Goal: Task Accomplishment & Management: Use online tool/utility

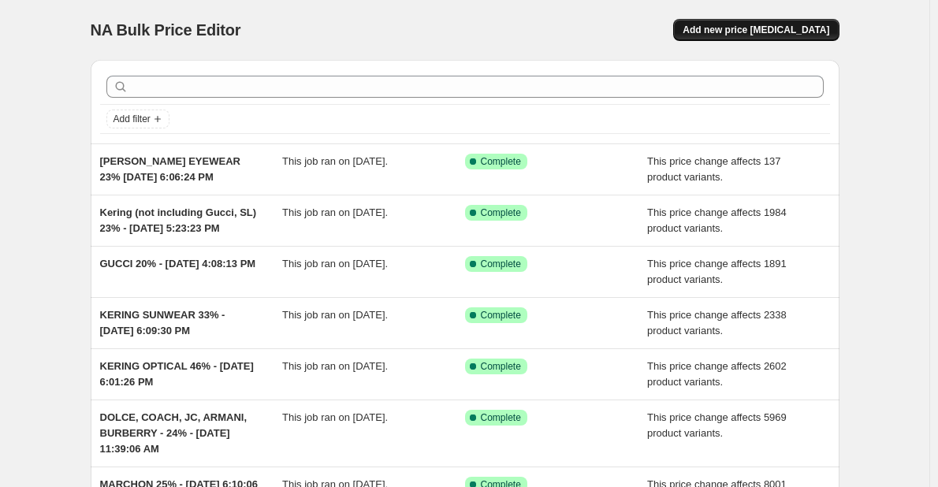
click at [732, 30] on span "Add new price [MEDICAL_DATA]" at bounding box center [756, 30] width 147 height 13
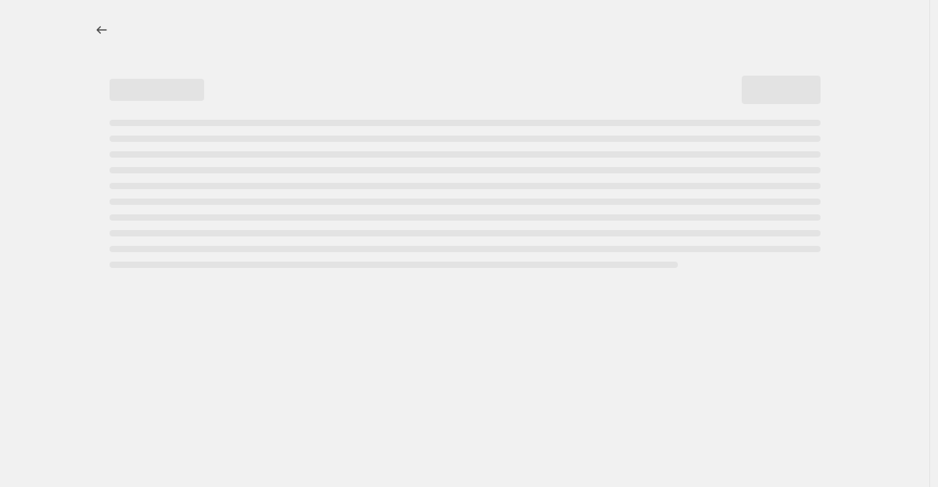
select select "percentage"
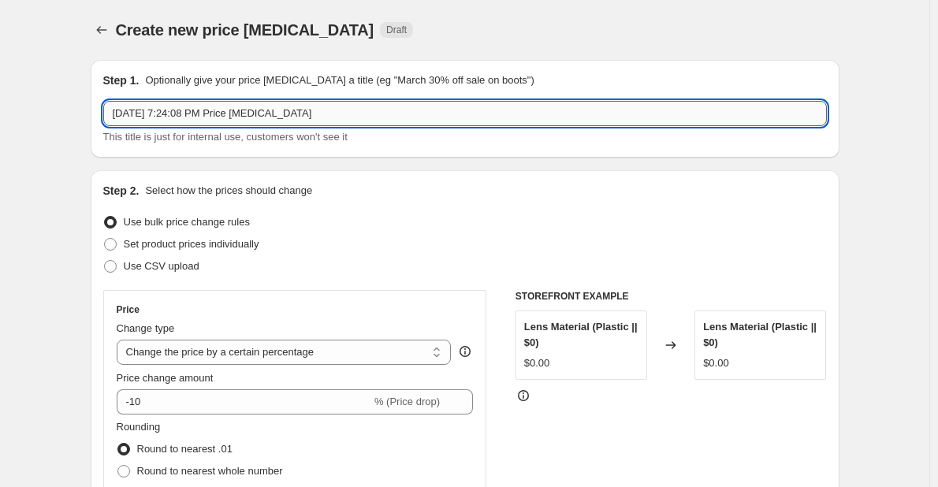
click at [120, 108] on input "[DATE] 7:24:08 PM Price [MEDICAL_DATA]" at bounding box center [465, 113] width 724 height 25
click at [115, 111] on input "[DATE] 7:24:08 PM Price [MEDICAL_DATA]" at bounding box center [465, 113] width 724 height 25
drag, startPoint x: 333, startPoint y: 110, endPoint x: 931, endPoint y: 157, distance: 600.2
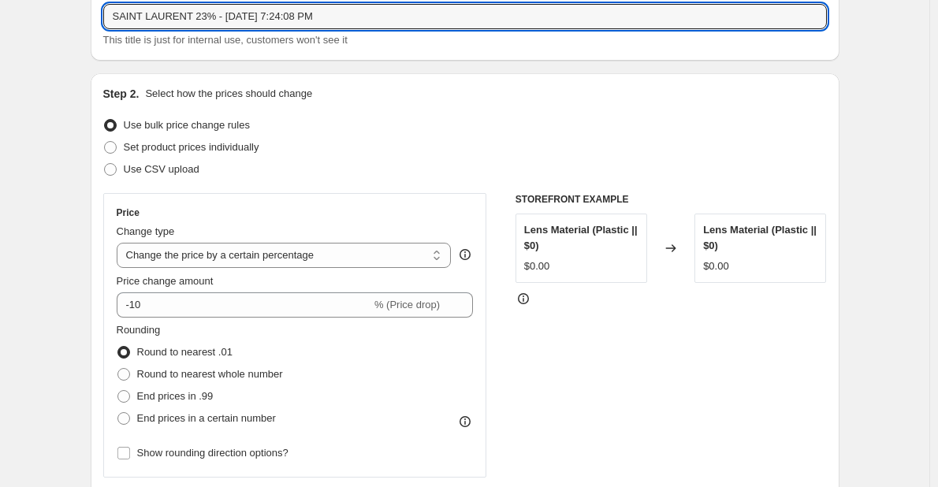
scroll to position [237, 0]
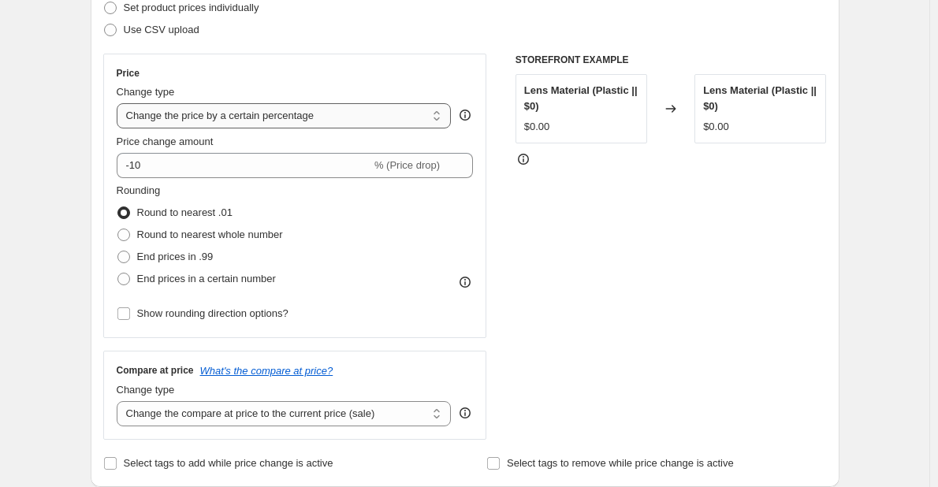
type input "SAINT LAURENT 23% - [DATE] 7:24:08 PM"
click at [333, 104] on select "Change the price to a certain amount Change the price by a certain amount Chang…" at bounding box center [284, 115] width 335 height 25
select select "margin"
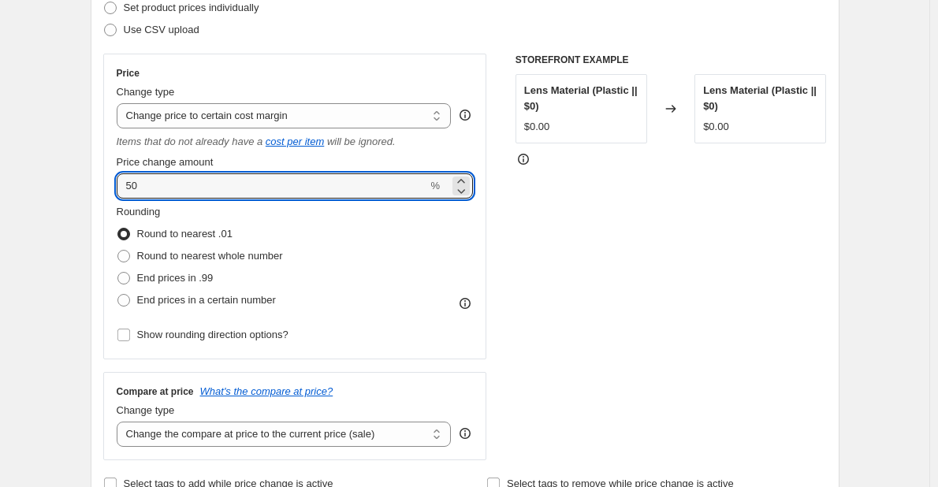
drag, startPoint x: -22, startPoint y: 160, endPoint x: -189, endPoint y: 84, distance: 183.5
click at [0, 84] on html "Home Settings Plans Skip to content Create new price [MEDICAL_DATA]. This page …" at bounding box center [469, 6] width 938 height 487
type input "23"
click at [243, 263] on span "Round to nearest whole number" at bounding box center [210, 256] width 146 height 16
click at [118, 251] on input "Round to nearest whole number" at bounding box center [117, 250] width 1 height 1
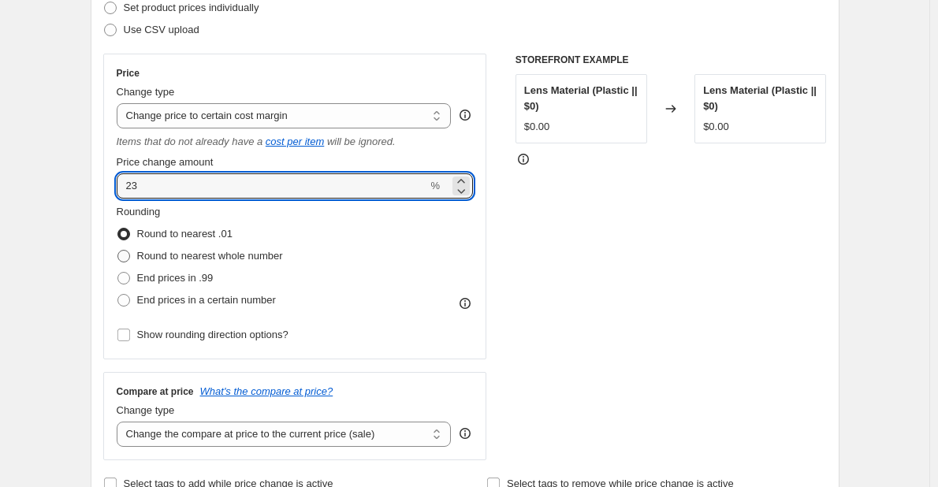
radio input "true"
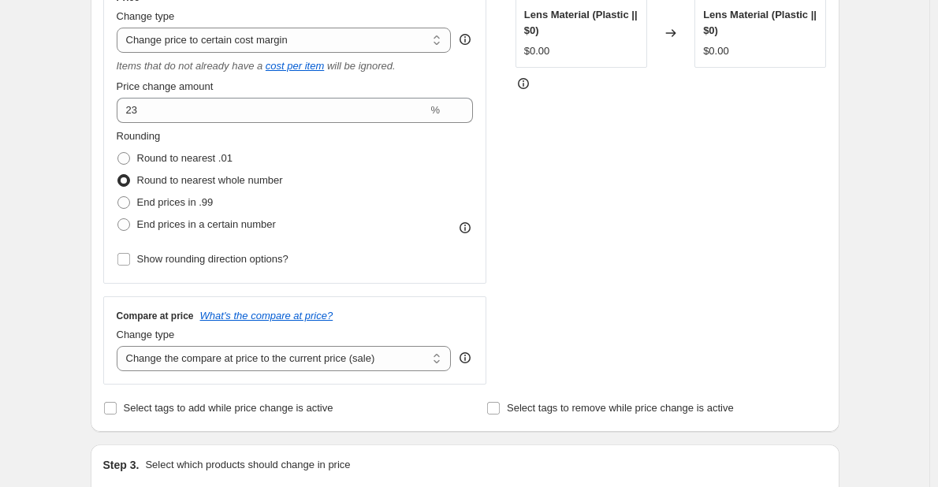
scroll to position [552, 0]
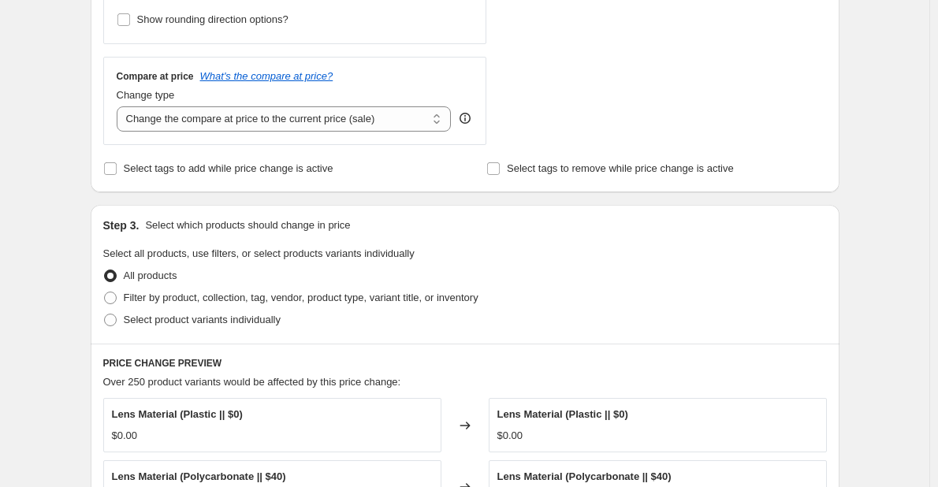
click at [417, 143] on div "Compare at price What's the compare at price? Change type Change the compare at…" at bounding box center [295, 101] width 384 height 88
click at [393, 131] on select "Change the compare at price to the current price (sale) Change the compare at p…" at bounding box center [284, 118] width 335 height 25
select select "no_change"
click at [120, 106] on select "Change the compare at price to the current price (sale) Change the compare at p…" at bounding box center [284, 118] width 335 height 25
click at [165, 303] on span "Filter by product, collection, tag, vendor, product type, variant title, or inv…" at bounding box center [301, 298] width 355 height 12
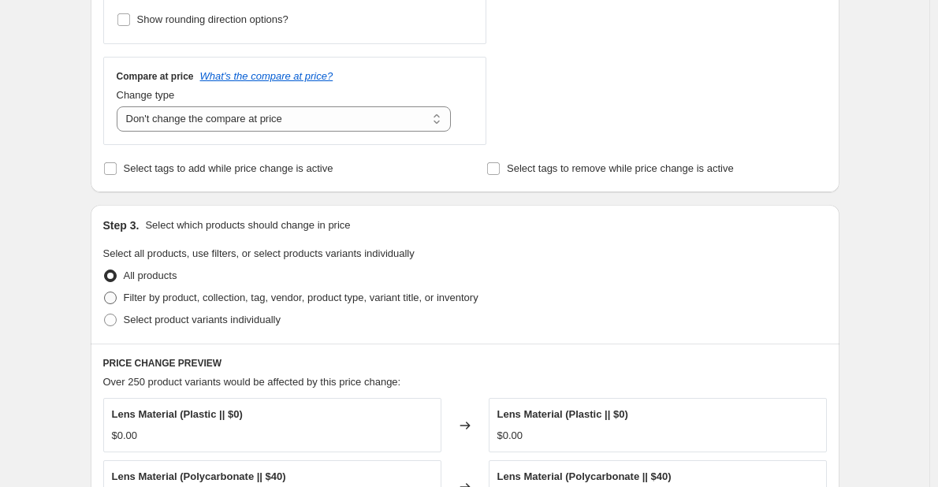
click at [105, 293] on input "Filter by product, collection, tag, vendor, product type, variant title, or inv…" at bounding box center [104, 292] width 1 height 1
radio input "true"
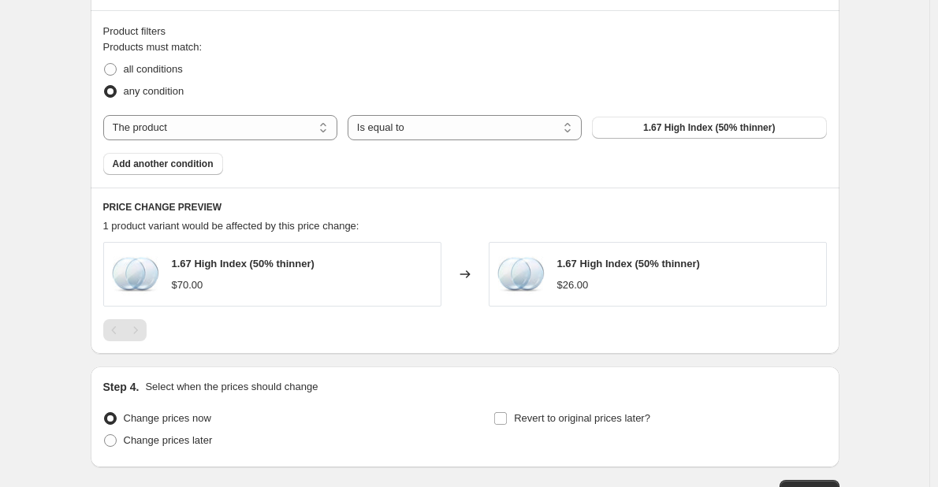
scroll to position [761, 0]
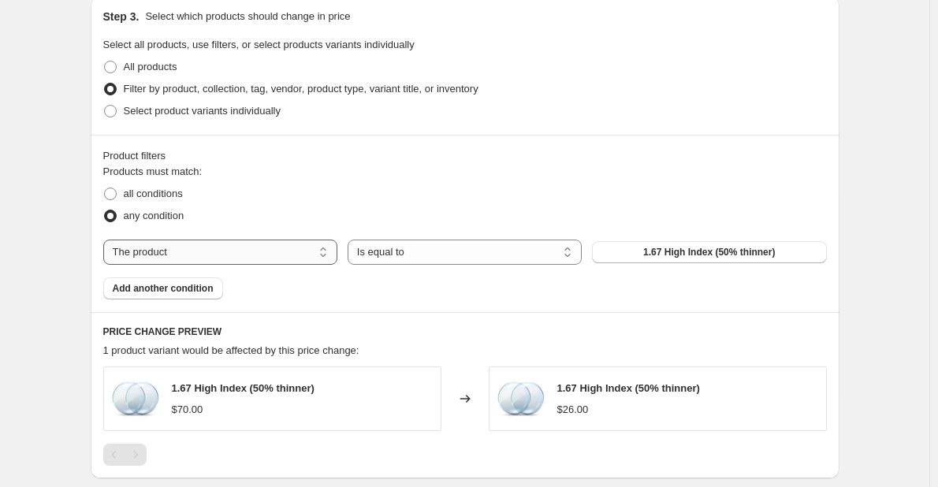
click at [223, 259] on select "The product The product's collection The product's tag The product's vendor The…" at bounding box center [220, 252] width 234 height 25
select select "vendor"
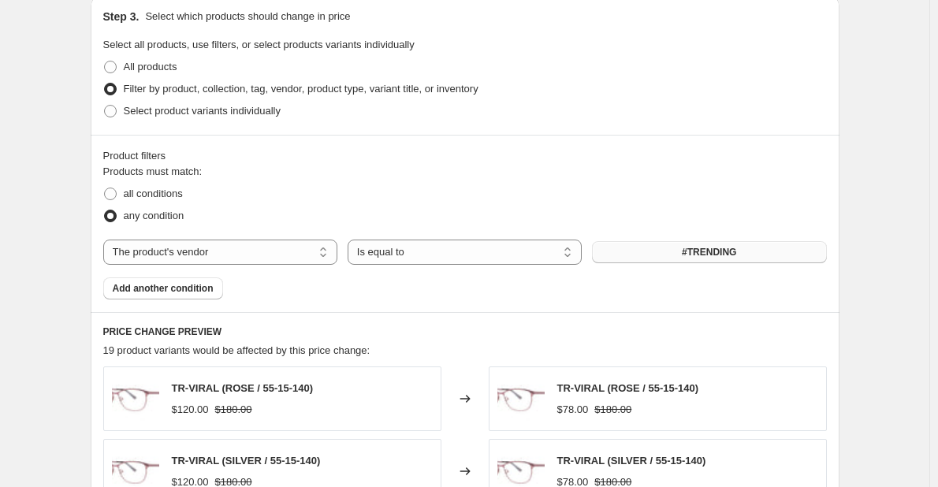
click at [709, 252] on span "#TRENDING" at bounding box center [709, 252] width 54 height 13
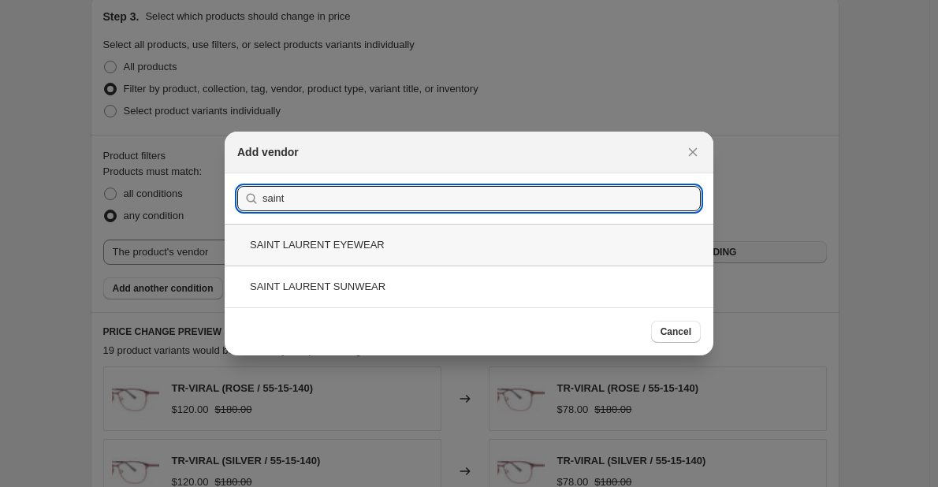
type input "saint"
click at [538, 247] on div "SAINT LAURENT EYEWEAR" at bounding box center [469, 245] width 489 height 42
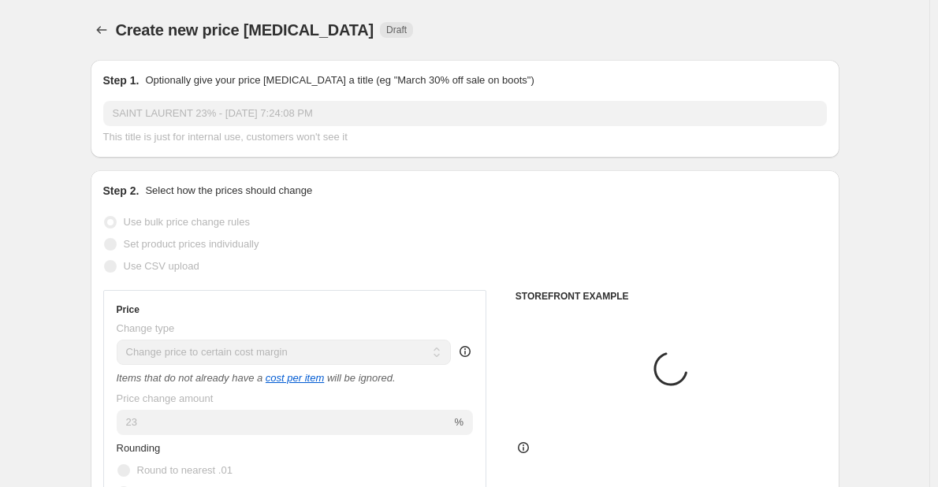
scroll to position [761, 0]
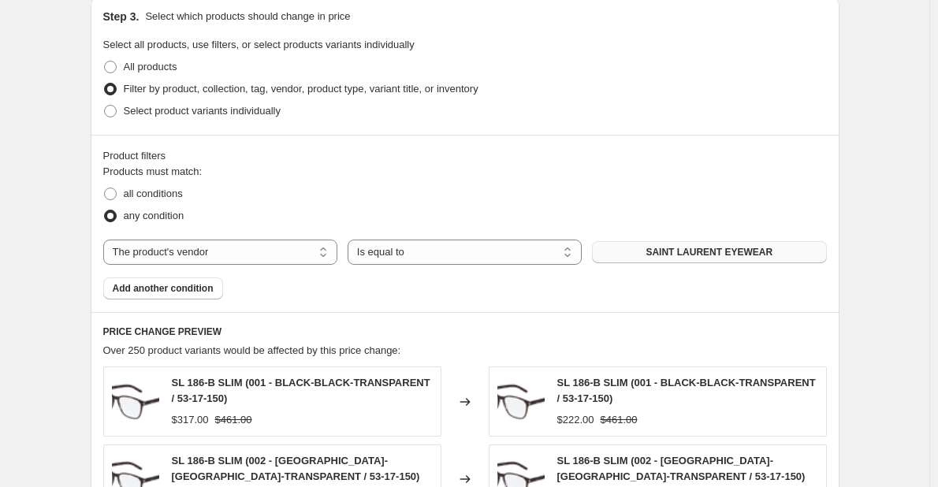
click at [171, 287] on span "Add another condition" at bounding box center [163, 288] width 101 height 13
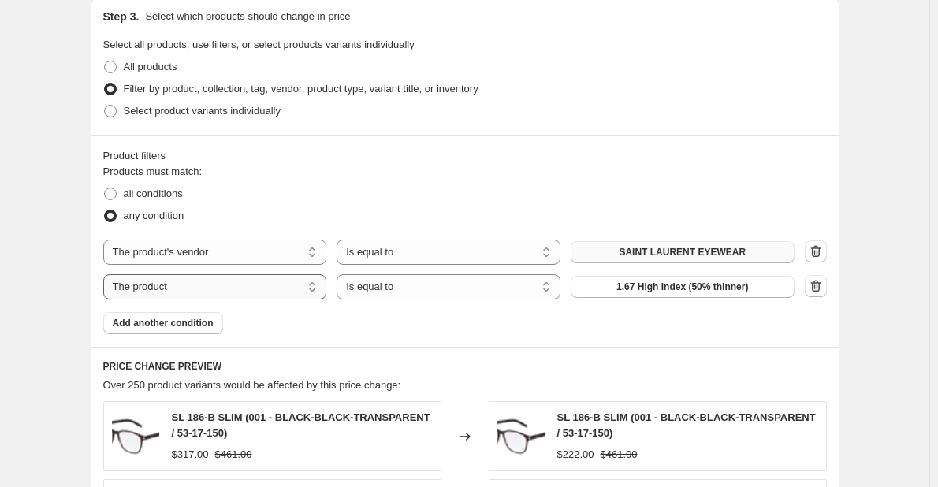
click at [243, 300] on select "The product The product's collection The product's tag The product's vendor The…" at bounding box center [215, 286] width 224 height 25
select select "vendor"
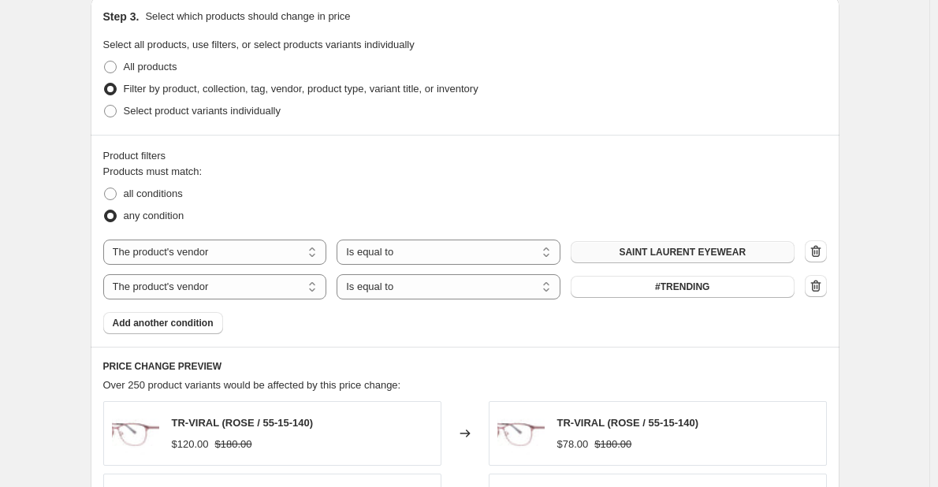
click at [620, 299] on div "The product The product's collection The product's tag The product's vendor The…" at bounding box center [448, 286] width 691 height 25
click at [614, 291] on button "#TRENDING" at bounding box center [683, 287] width 224 height 22
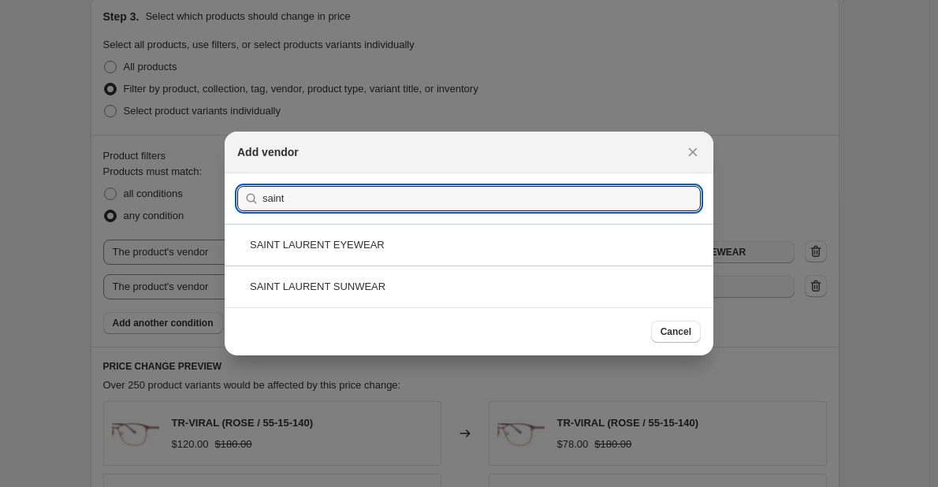
type input "saint"
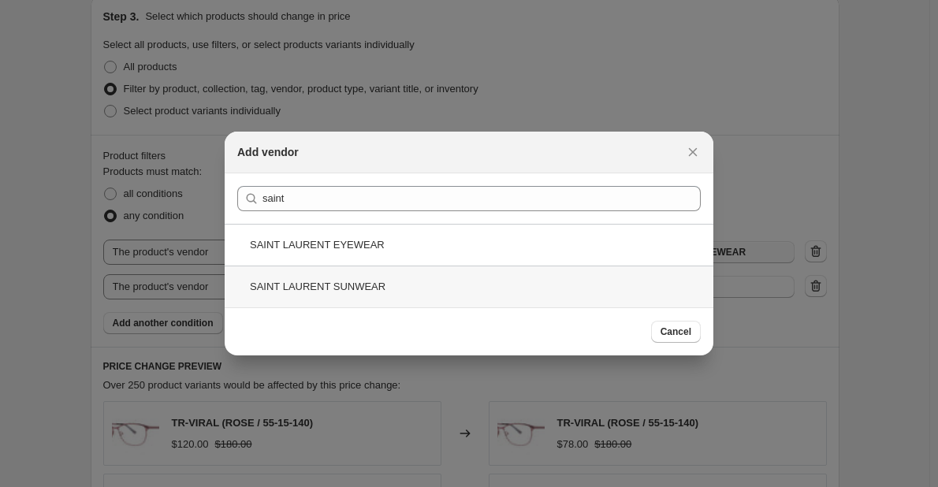
click at [602, 283] on div "SAINT LAURENT SUNWEAR" at bounding box center [469, 287] width 489 height 42
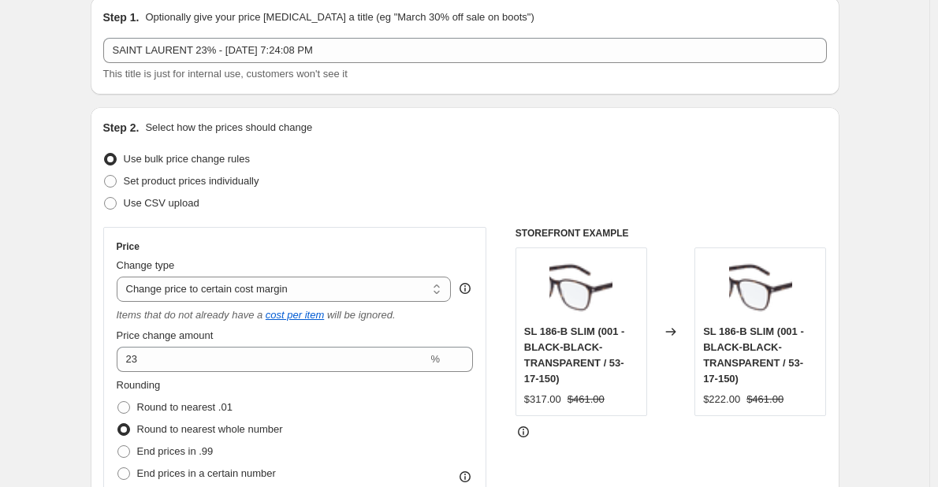
drag, startPoint x: 1076, startPoint y: 410, endPoint x: 1105, endPoint y: 170, distance: 241.4
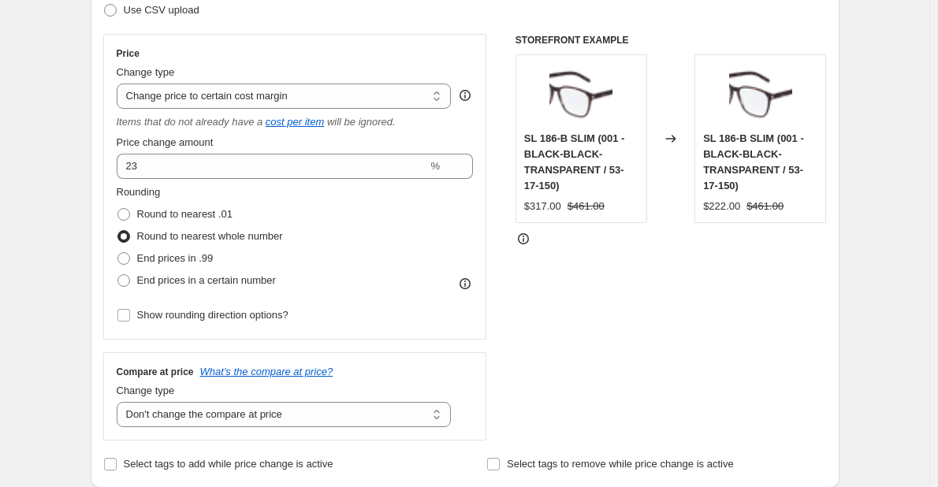
scroll to position [294, 0]
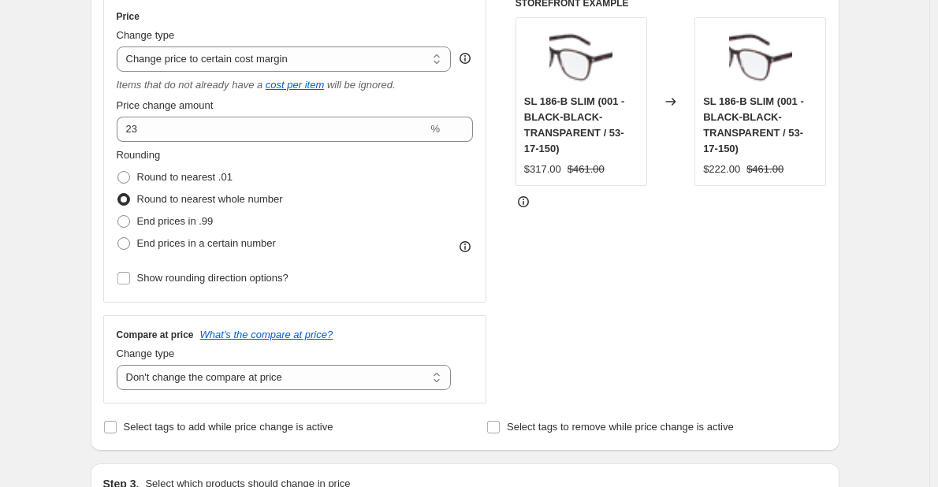
drag, startPoint x: 915, startPoint y: 81, endPoint x: 1105, endPoint y: 213, distance: 230.5
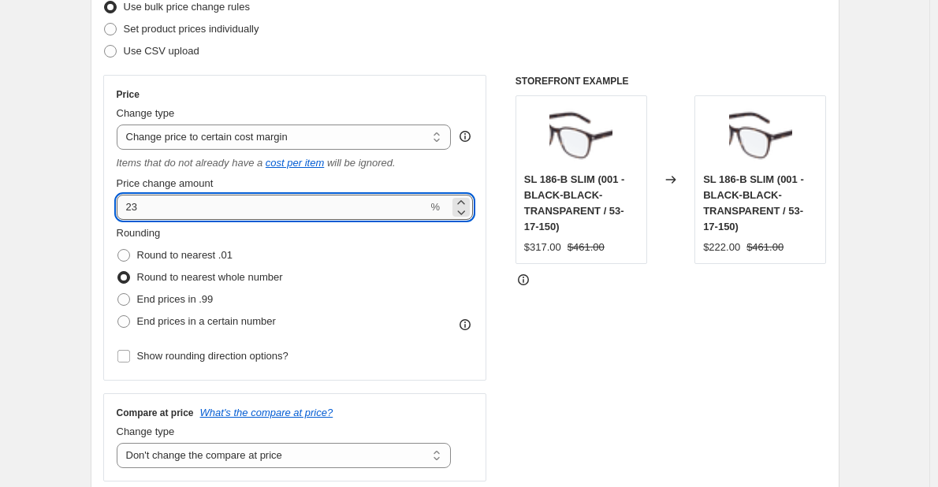
click at [360, 218] on input "23" at bounding box center [272, 207] width 311 height 25
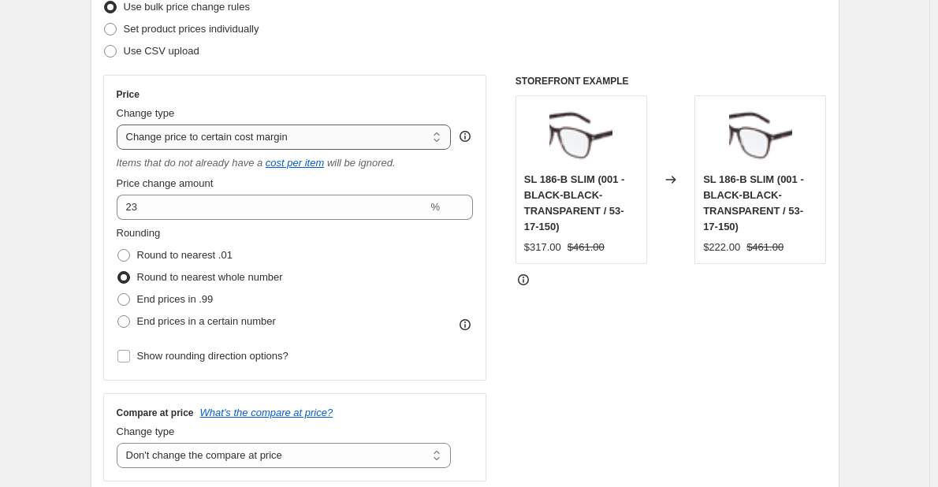
click at [427, 140] on select "Change the price to a certain amount Change the price by a certain amount Chang…" at bounding box center [284, 137] width 335 height 25
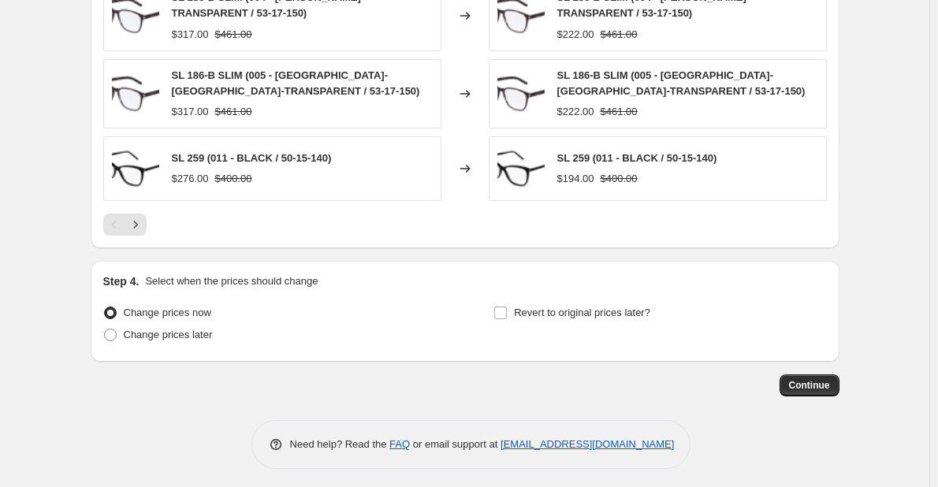
scroll to position [1343, 0]
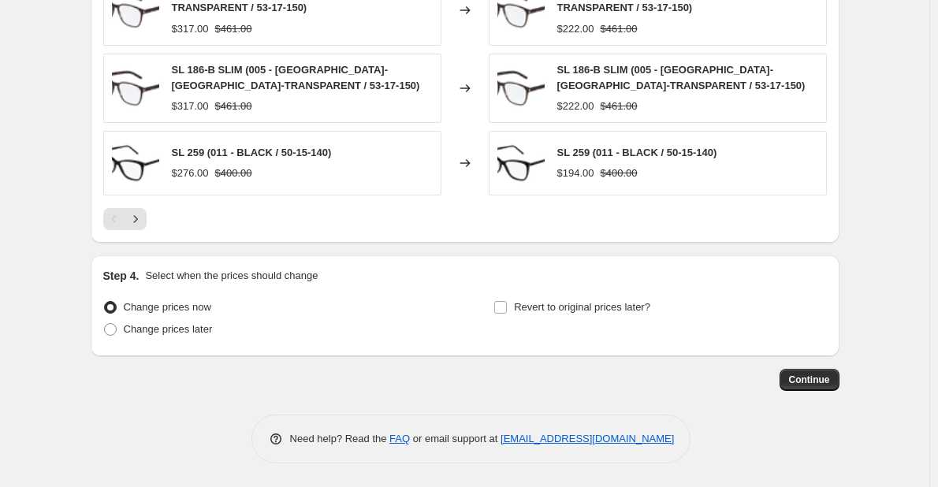
click at [808, 379] on span "Continue" at bounding box center [809, 380] width 41 height 13
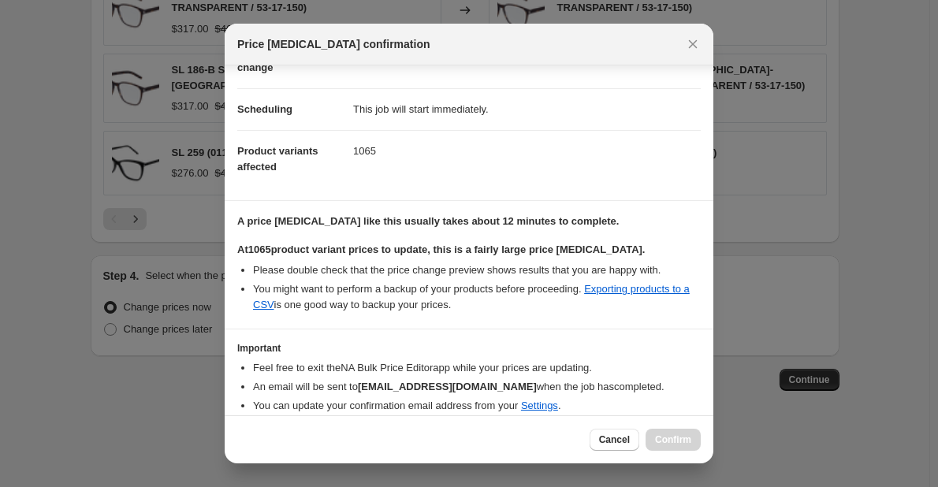
scroll to position [166, 0]
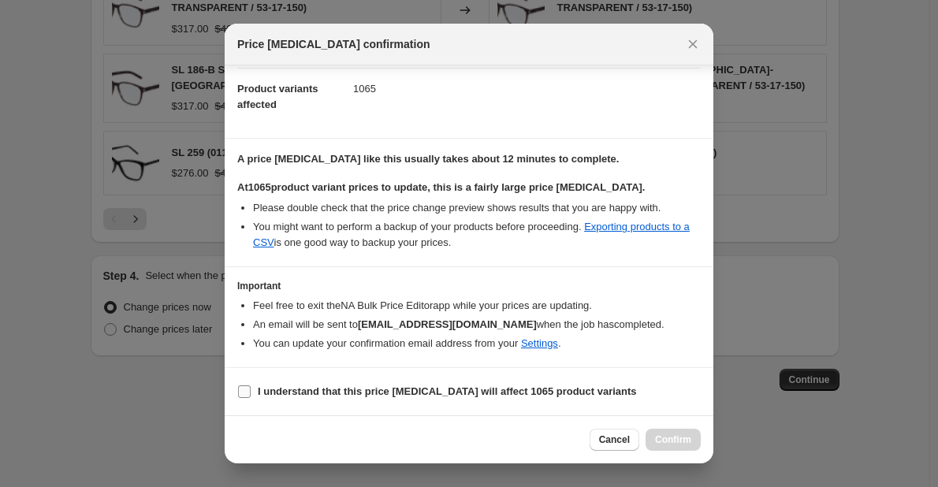
click at [302, 386] on b "I understand that this price [MEDICAL_DATA] will affect 1065 product variants" at bounding box center [447, 392] width 379 height 12
click at [251, 386] on input "I understand that this price [MEDICAL_DATA] will affect 1065 product variants" at bounding box center [244, 392] width 13 height 13
checkbox input "true"
click at [678, 436] on span "Confirm" at bounding box center [673, 440] width 36 height 13
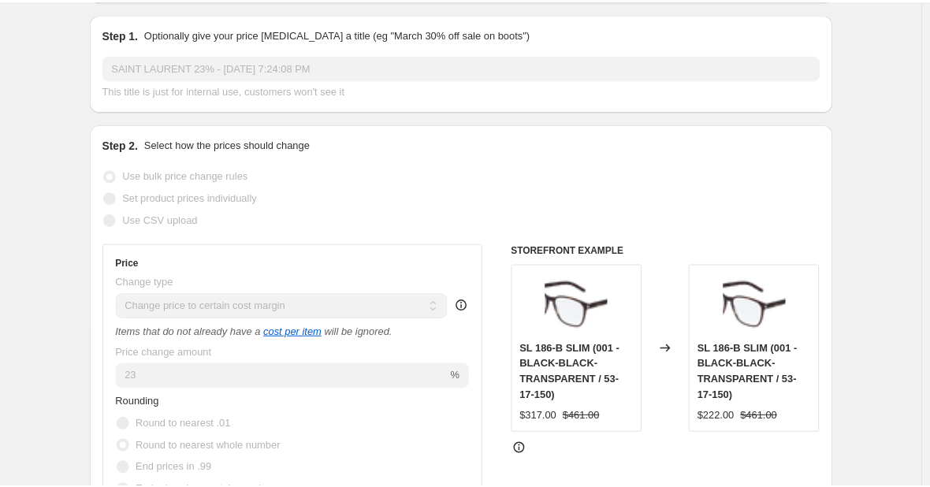
scroll to position [201, 0]
